Goal: Participate in discussion: Engage in conversation with other users on a specific topic

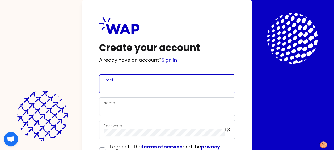
click at [145, 85] on input "Email" at bounding box center [166, 86] width 127 height 7
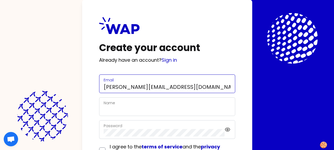
click at [192, 87] on input "camille.doutriaux@pernod-ricarcd.com" at bounding box center [166, 86] width 127 height 7
type input "[PERSON_NAME][EMAIL_ADDRESS][DOMAIN_NAME]"
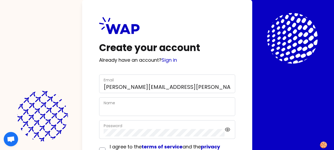
click at [129, 105] on div "Name" at bounding box center [166, 107] width 127 height 14
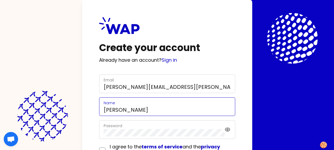
type input "[PERSON_NAME]"
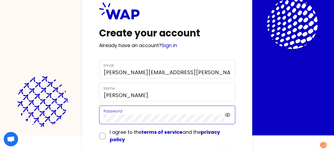
scroll to position [27, 0]
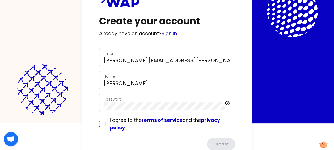
click at [101, 126] on input "checkbox" at bounding box center [102, 123] width 6 height 6
checkbox input "true"
click at [217, 143] on button "Create" at bounding box center [220, 144] width 29 height 14
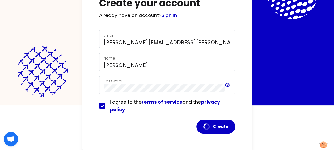
click at [227, 84] on icon at bounding box center [227, 84] width 6 height 6
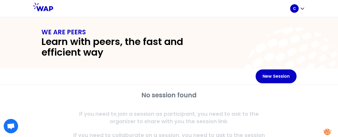
click at [46, 6] on icon at bounding box center [43, 7] width 20 height 8
click at [300, 9] on icon "button" at bounding box center [301, 8] width 5 height 5
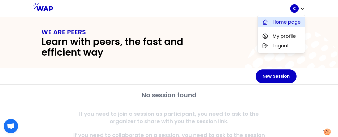
click at [297, 19] on span "Home page" at bounding box center [286, 21] width 28 height 7
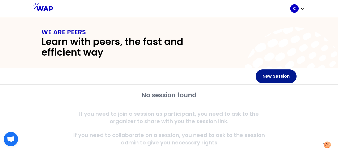
click at [277, 77] on button "New Session" at bounding box center [275, 76] width 41 height 14
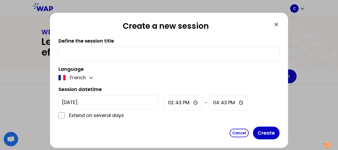
click at [255, 49] on div at bounding box center [168, 54] width 221 height 14
drag, startPoint x: 275, startPoint y: 20, endPoint x: 273, endPoint y: 25, distance: 5.9
click at [273, 25] on div "Create a new session Define the session title Language French Session datetime …" at bounding box center [169, 80] width 238 height 135
click at [273, 25] on icon at bounding box center [276, 24] width 6 height 6
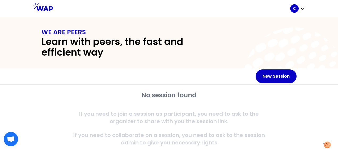
click at [166, 36] on h2 "Learn with peers, the fast and efficient way" at bounding box center [130, 46] width 178 height 21
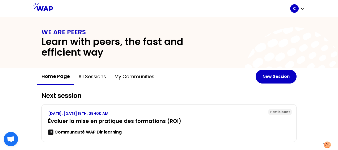
scroll to position [27, 0]
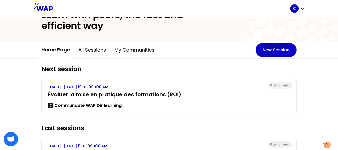
click at [125, 53] on button "My communities" at bounding box center [134, 50] width 48 height 16
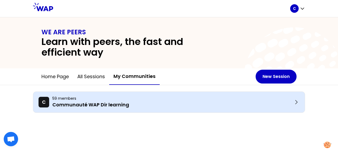
click at [110, 100] on p "59 members" at bounding box center [172, 98] width 240 height 5
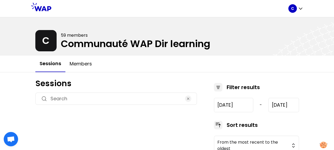
type input "[DATE]"
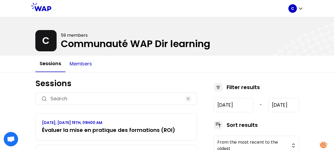
click at [94, 60] on button "Members" at bounding box center [80, 64] width 31 height 16
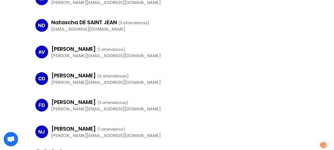
scroll to position [521, 0]
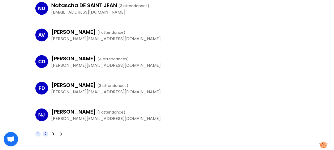
click at [46, 132] on span "2" at bounding box center [45, 133] width 2 height 5
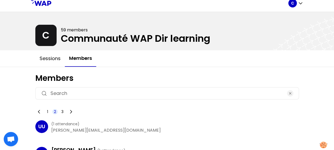
scroll to position [0, 0]
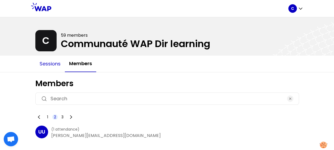
click at [43, 64] on button "Sessions" at bounding box center [49, 64] width 29 height 16
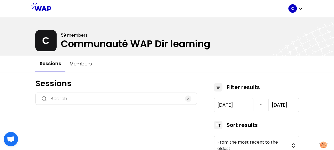
type input "[DATE]"
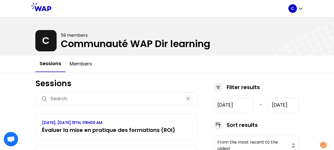
click at [53, 66] on button "Sessions" at bounding box center [50, 63] width 30 height 16
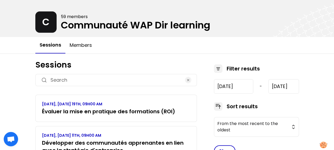
scroll to position [27, 0]
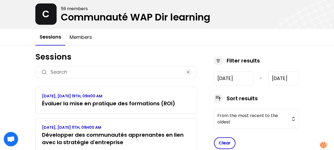
click at [109, 101] on h3 "Évaluer la mise en pratique des formations (ROI)" at bounding box center [108, 103] width 133 height 7
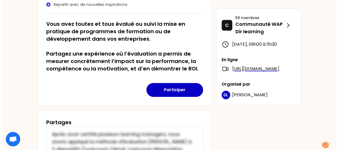
scroll to position [106, 0]
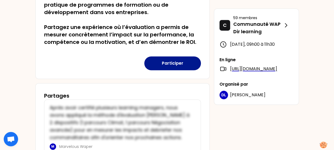
click at [166, 63] on button "Participer" at bounding box center [172, 63] width 57 height 14
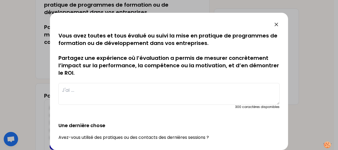
click at [94, 90] on textarea at bounding box center [168, 94] width 221 height 22
type textarea "J"
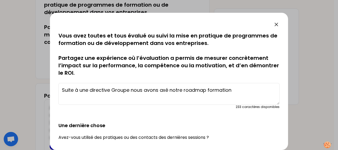
click at [94, 90] on textarea "Suite à une directive Groupe nous avons axé notre roadmap formation" at bounding box center [168, 94] width 221 height 22
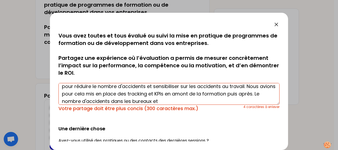
scroll to position [0, 0]
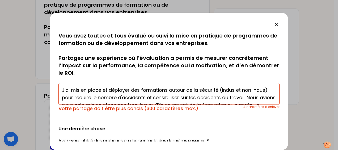
drag, startPoint x: 266, startPoint y: 89, endPoint x: 217, endPoint y: 90, distance: 48.8
click at [217, 90] on textarea "J'ai mis en place et déployer des formations autour de la sécurité (indus et no…" at bounding box center [168, 94] width 221 height 22
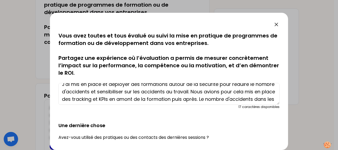
scroll to position [6, 0]
click at [93, 98] on textarea "J'ai mis en place et déployer des formations autour de la sécurité pour réduire…" at bounding box center [168, 94] width 221 height 22
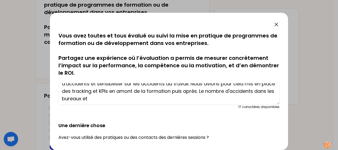
scroll to position [14, 0]
click at [141, 99] on textarea "J'ai mis en place et déployer des formations autour de la sécurité pour réduire…" at bounding box center [168, 94] width 221 height 22
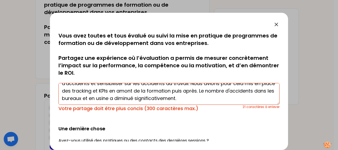
scroll to position [0, 0]
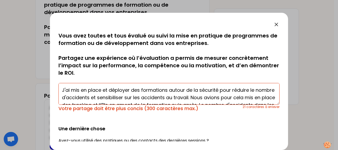
drag, startPoint x: 131, startPoint y: 89, endPoint x: 80, endPoint y: 88, distance: 51.0
click at [80, 88] on textarea "J'ai mis en place et déployer des formations autour de la sécurité pour réduire…" at bounding box center [168, 94] width 221 height 22
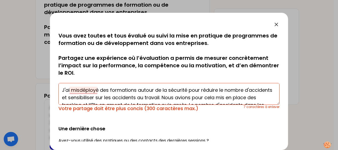
click at [79, 89] on textarea "J'ai misdéployé des formations autour de la sécurité pour réduire le nombre d'a…" at bounding box center [168, 94] width 221 height 22
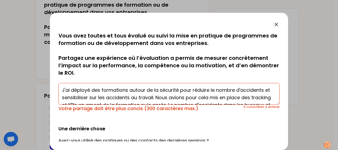
click at [214, 89] on textarea "J'ai déployé des formations autour de la sécurité pour réduire le nombre d'acci…" at bounding box center [168, 94] width 221 height 22
drag, startPoint x: 67, startPoint y: 95, endPoint x: 179, endPoint y: 89, distance: 111.9
click at [179, 89] on textarea "J'ai déployé des formations autour de la sécurité pour réduire le nombre d'acci…" at bounding box center [168, 94] width 221 height 22
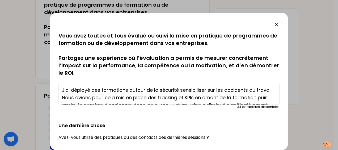
click at [208, 89] on textarea "J'ai déployé des formations autour de la sécurité sensibiliser sur les accident…" at bounding box center [168, 94] width 221 height 22
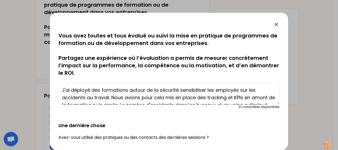
click at [109, 96] on textarea "J'ai déployé des formations autour de la sécurité sensibiliser les employés sur…" at bounding box center [168, 94] width 221 height 22
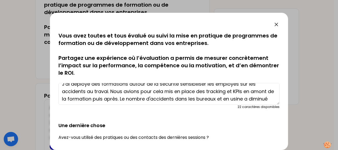
scroll to position [8, 0]
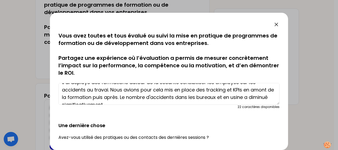
click at [246, 92] on textarea "J'ai déployé des formations autour de la sécurité sensibiliser les employés sur…" at bounding box center [168, 94] width 221 height 22
click at [246, 91] on textarea "J'ai déployé des formations autour de la sécurité sensibiliser les employés sur…" at bounding box center [168, 94] width 221 height 22
click at [244, 90] on textarea "J'ai déployé des formations autour de la sécurité sensibiliser les employés sur…" at bounding box center [168, 94] width 221 height 22
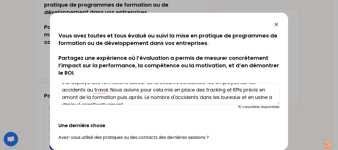
scroll to position [14, 0]
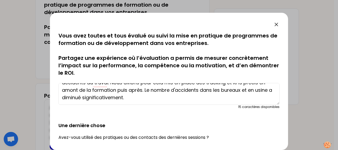
click at [142, 96] on textarea "J'ai déployé des formations autour de la sécurité sensibiliser les employés sur…" at bounding box center [168, 94] width 221 height 22
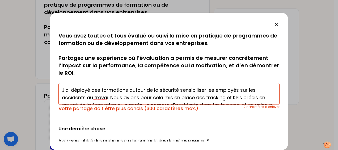
scroll to position [0, 0]
click at [126, 89] on textarea "J'ai déployé des formations autour de la sécurité sensibiliser les employés sur…" at bounding box center [168, 94] width 221 height 22
click at [99, 89] on textarea "J'ai déployé des formations autour de la sécurité sensibiliser les employés sur…" at bounding box center [168, 94] width 221 height 22
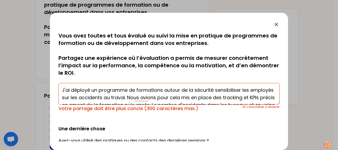
drag, startPoint x: 186, startPoint y: 90, endPoint x: 165, endPoint y: 90, distance: 21.8
click at [165, 90] on textarea "J'ai déployé un programme de formations autour de la sécurité sensibiliser les …" at bounding box center [168, 94] width 221 height 22
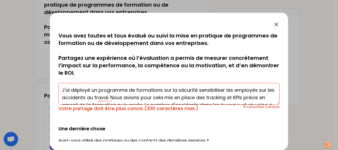
click at [199, 90] on textarea "J'ai déployé un programme de formations sur la sécurité sensibiliser les employ…" at bounding box center [168, 94] width 221 height 22
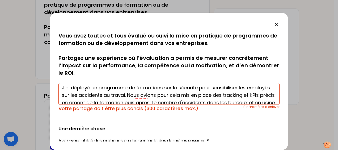
scroll to position [2, 0]
click at [150, 96] on textarea "J'ai déployé un programme de formations sur la sécurité pour sensibiliser les e…" at bounding box center [168, 94] width 221 height 22
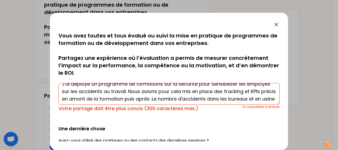
scroll to position [6, 0]
drag, startPoint x: 207, startPoint y: 92, endPoint x: 184, endPoint y: 89, distance: 23.4
click at [184, 89] on textarea "J'ai déployé un programme de formations sur la sécurité pour sensibiliser les e…" at bounding box center [168, 94] width 221 height 22
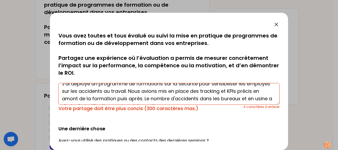
drag, startPoint x: 191, startPoint y: 99, endPoint x: 176, endPoint y: 100, distance: 14.3
click at [176, 100] on textarea "J'ai déployé un programme de formations sur la sécurité pour sensibiliser les e…" at bounding box center [168, 94] width 221 height 22
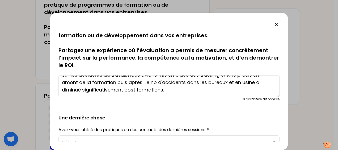
scroll to position [0, 0]
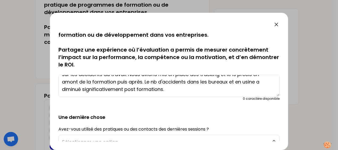
click at [210, 81] on textarea "J'ai déployé un programme de formations sur la sécurité pour sensibiliser les e…" at bounding box center [168, 86] width 221 height 22
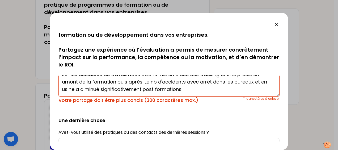
drag, startPoint x: 106, startPoint y: 88, endPoint x: 236, endPoint y: 83, distance: 129.6
click at [236, 83] on textarea "J'ai déployé un programme de formations sur la sécurité pour sensibiliser les e…" at bounding box center [168, 86] width 221 height 22
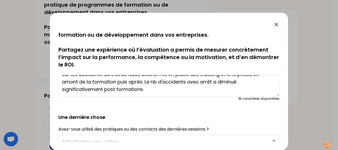
click at [144, 89] on textarea "J'ai déployé un programme de formations sur la sécurité pour sensibiliser les e…" at bounding box center [168, 86] width 221 height 22
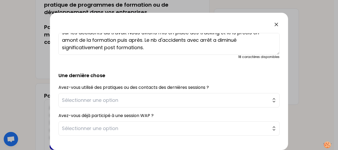
scroll to position [57, 0]
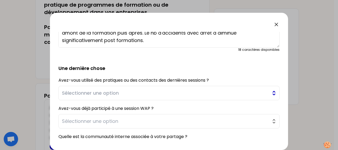
type textarea "J'ai déployé un programme de formations sur la sécurité pour sensibiliser les e…"
click at [123, 89] on span "Sélectionner une option" at bounding box center [165, 92] width 206 height 7
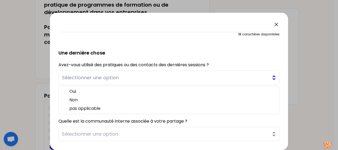
scroll to position [75, 0]
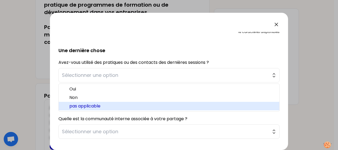
click at [100, 106] on span "pas applicable" at bounding box center [171, 106] width 205 height 6
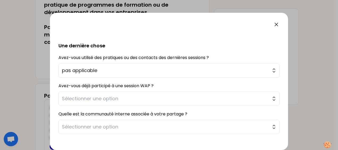
scroll to position [80, 0]
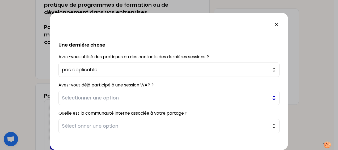
click at [100, 98] on span "Sélectionner une option" at bounding box center [165, 97] width 206 height 7
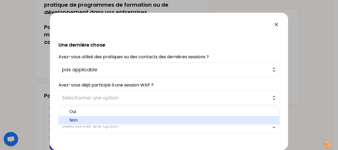
click at [88, 120] on span "Non" at bounding box center [171, 120] width 205 height 6
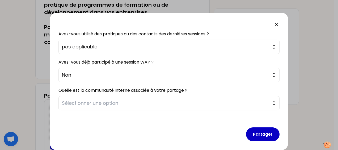
scroll to position [106, 0]
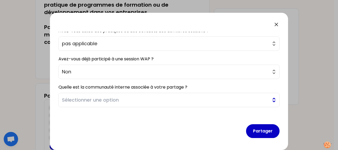
click at [87, 99] on span "Sélectionner une option" at bounding box center [165, 99] width 206 height 7
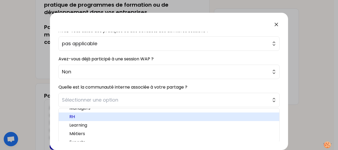
scroll to position [11, 0]
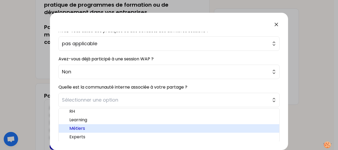
click at [83, 127] on span "Métiers" at bounding box center [171, 128] width 205 height 6
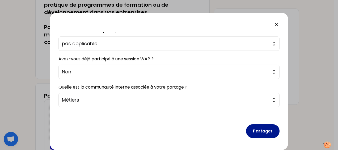
click at [252, 131] on button "Partager" at bounding box center [262, 131] width 33 height 14
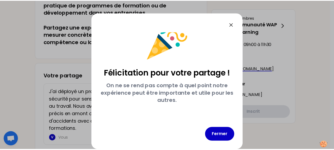
scroll to position [15, 0]
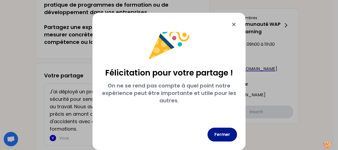
click at [219, 131] on button "Fermer" at bounding box center [221, 134] width 29 height 14
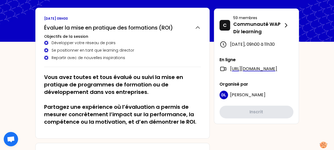
scroll to position [27, 0]
